Goal: Transaction & Acquisition: Purchase product/service

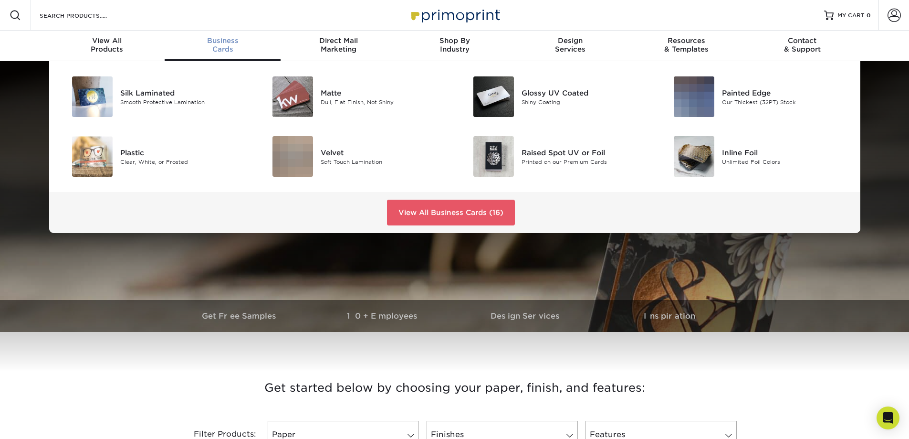
click at [221, 43] on span "Business" at bounding box center [223, 40] width 116 height 9
click at [219, 42] on span "Business" at bounding box center [223, 40] width 116 height 9
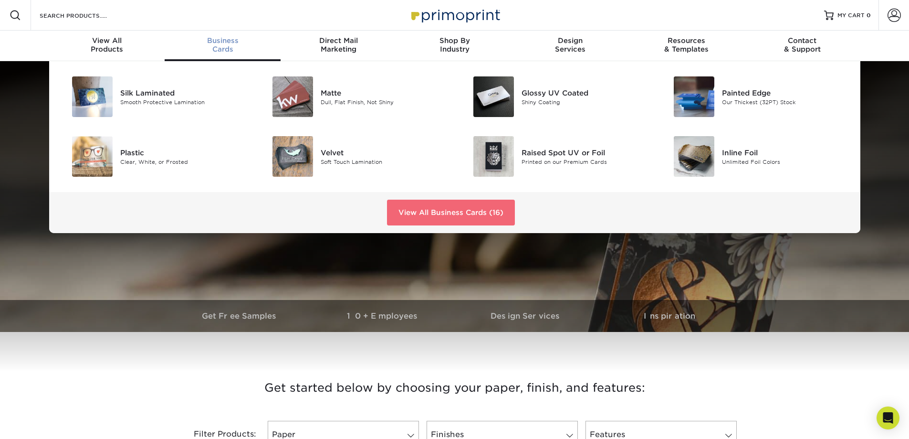
click at [418, 213] on link "View All Business Cards (16)" at bounding box center [451, 212] width 128 height 26
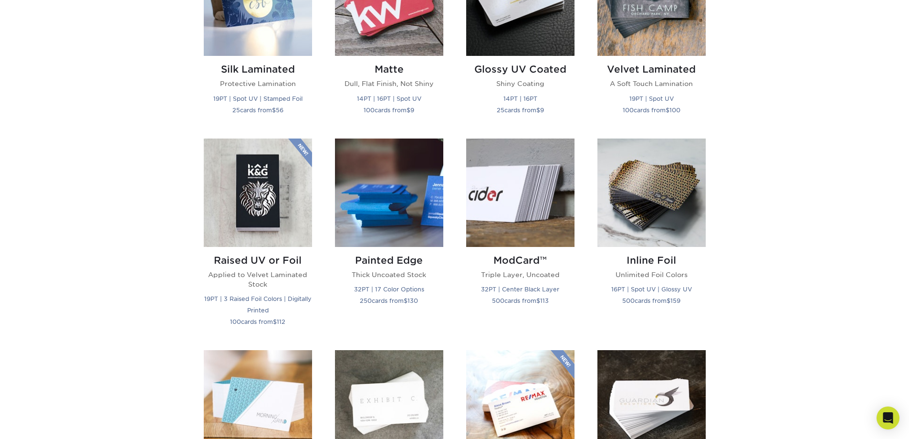
scroll to position [525, 0]
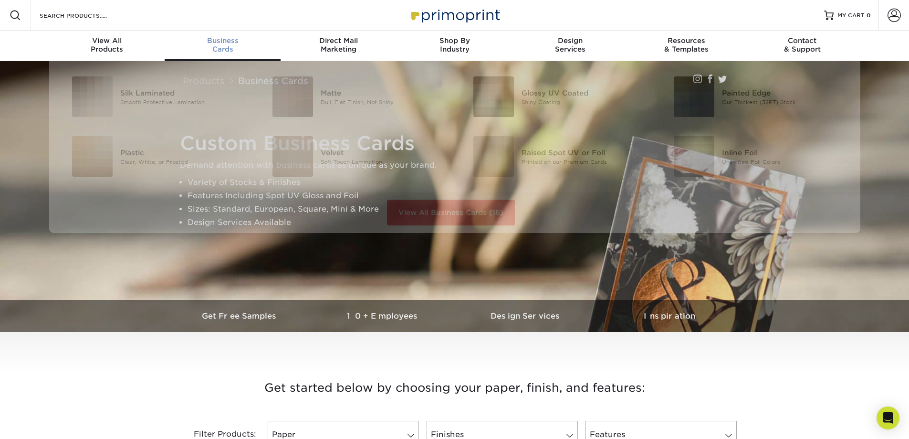
click at [212, 42] on span "Business" at bounding box center [223, 40] width 116 height 9
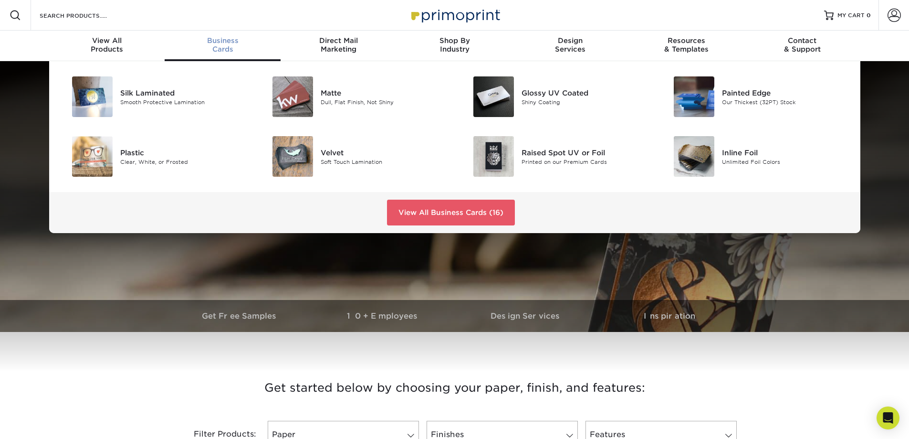
click at [223, 42] on span "Business" at bounding box center [223, 40] width 116 height 9
click at [431, 214] on link "View All Business Cards (16)" at bounding box center [451, 212] width 128 height 26
